Goal: Information Seeking & Learning: Learn about a topic

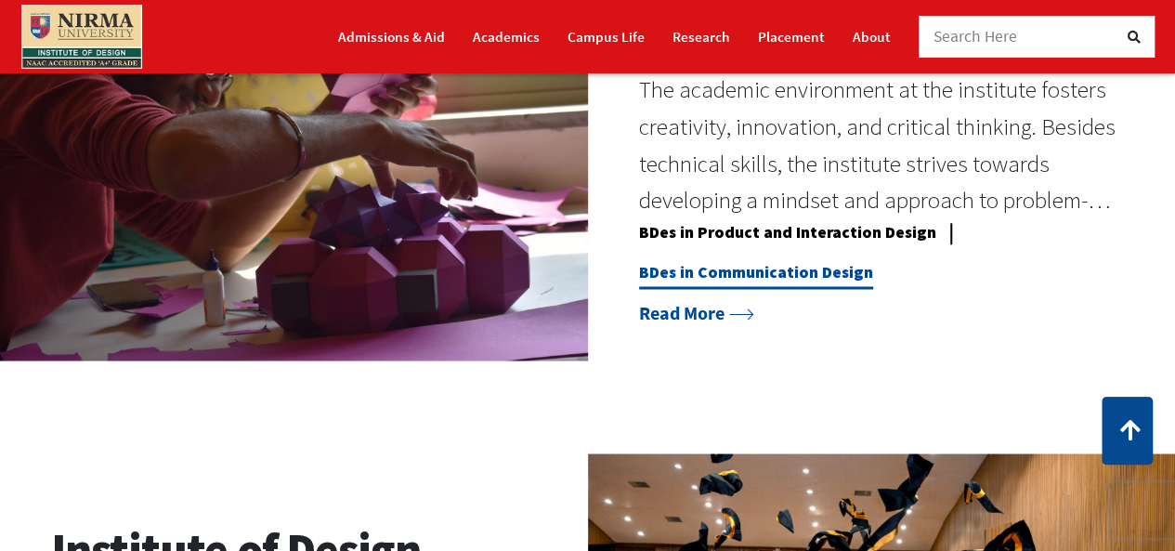
scroll to position [1486, 0]
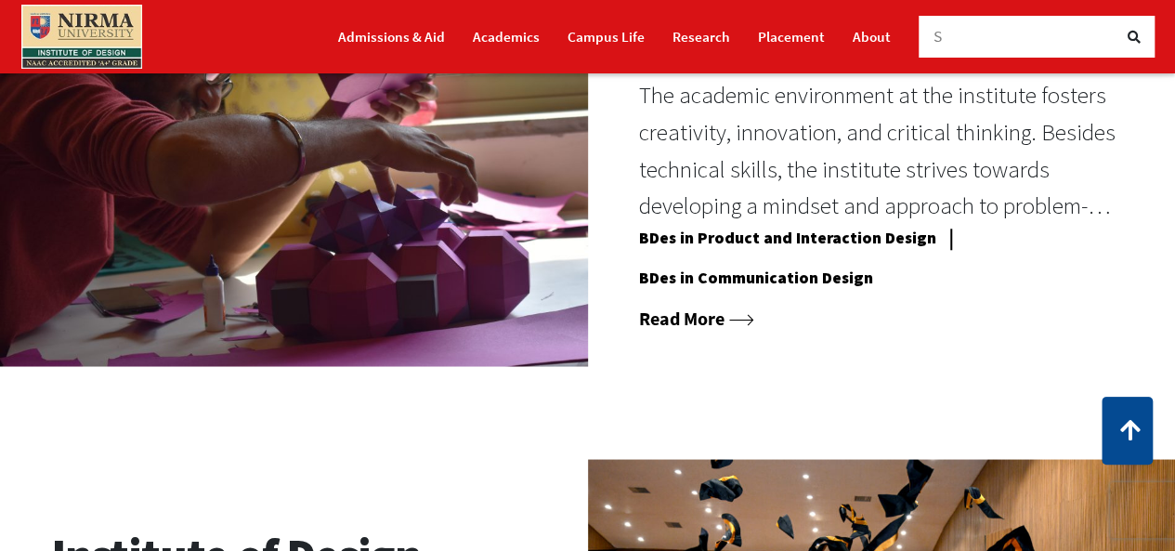
click at [701, 317] on link "Read More" at bounding box center [696, 317] width 115 height 23
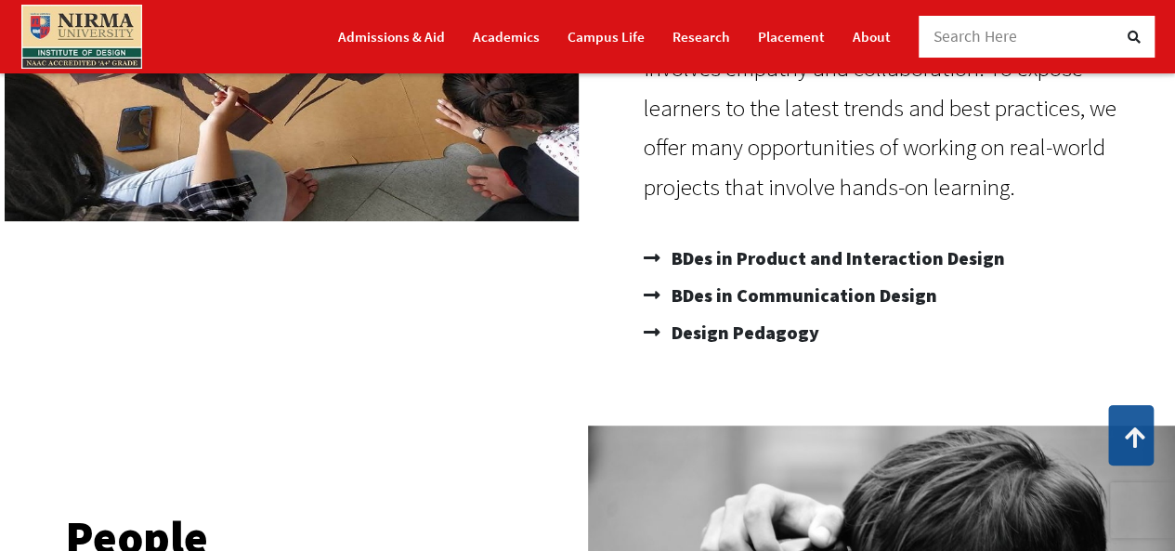
scroll to position [464, 0]
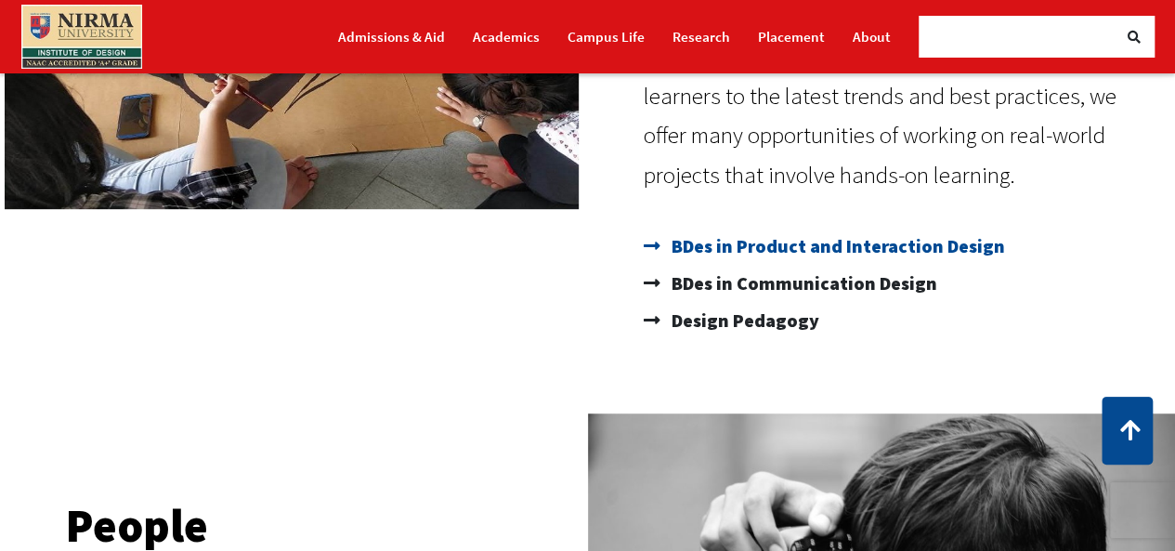
click at [730, 247] on span "BDes in Product and Interaction Design" at bounding box center [836, 246] width 338 height 37
